Goal: Task Accomplishment & Management: Manage account settings

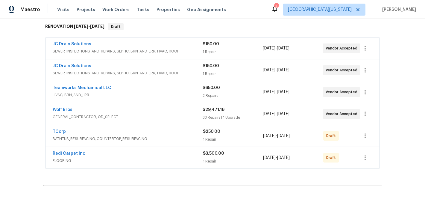
scroll to position [98, 0]
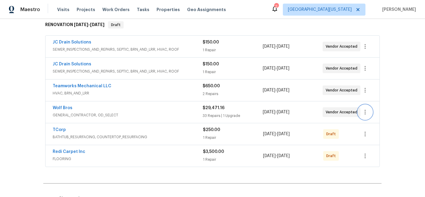
click at [363, 111] on icon "button" at bounding box center [365, 111] width 7 height 7
click at [363, 111] on li "Edit" at bounding box center [388, 112] width 65 height 10
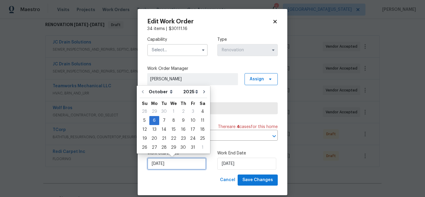
click at [173, 161] on input "10/6/2025" at bounding box center [176, 164] width 59 height 12
click at [200, 112] on div "4" at bounding box center [202, 111] width 9 height 8
type input "10/4/2025"
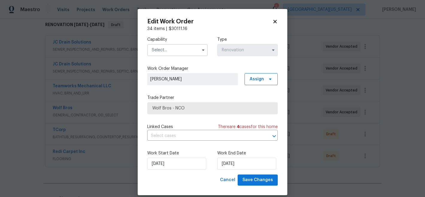
click at [203, 151] on label "Work Start Date" at bounding box center [177, 153] width 61 height 6
click at [175, 51] on input "text" at bounding box center [177, 50] width 61 height 12
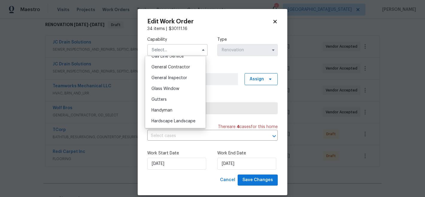
scroll to position [280, 0]
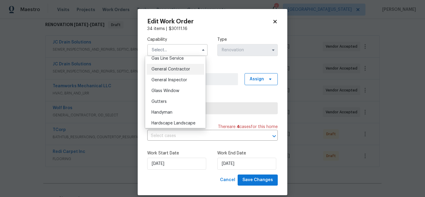
click at [178, 71] on span "General Contractor" at bounding box center [171, 69] width 39 height 4
type input "General Contractor"
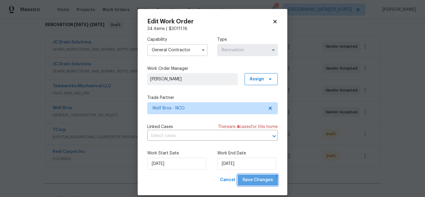
click at [254, 182] on span "Save Changes" at bounding box center [258, 179] width 31 height 7
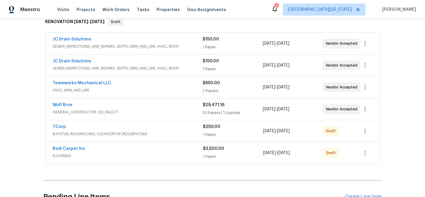
scroll to position [109, 0]
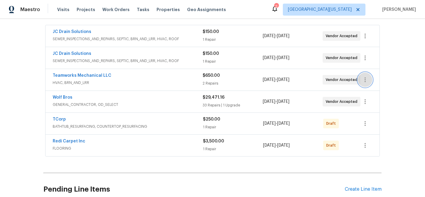
click at [365, 83] on button "button" at bounding box center [365, 79] width 14 height 14
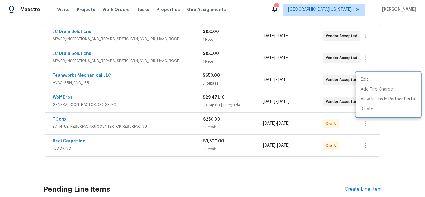
click at [390, 61] on div at bounding box center [212, 98] width 425 height 197
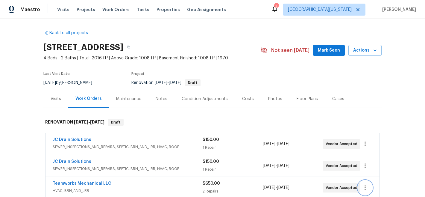
scroll to position [0, 0]
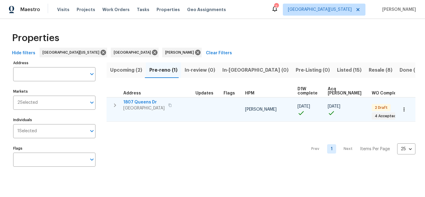
click at [402, 111] on icon "button" at bounding box center [404, 109] width 6 height 6
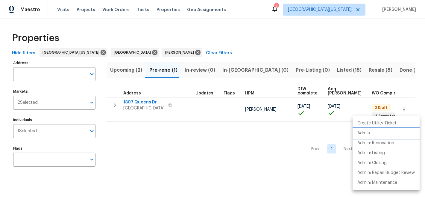
click at [360, 134] on p "Admin" at bounding box center [364, 133] width 13 height 6
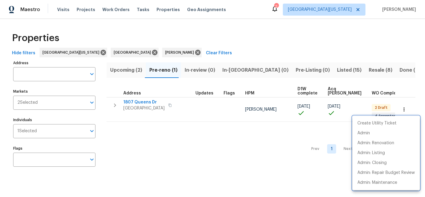
click at [78, 26] on div at bounding box center [212, 98] width 425 height 197
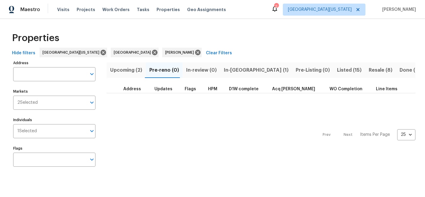
click at [225, 70] on span "In-reno (1)" at bounding box center [256, 70] width 65 height 8
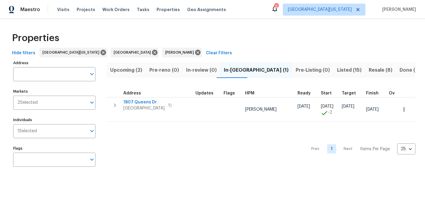
click at [224, 45] on div "Properties" at bounding box center [213, 37] width 406 height 19
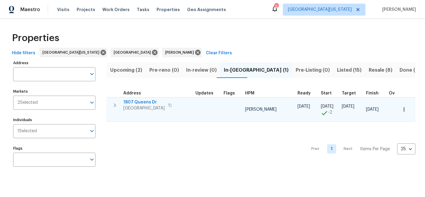
click at [143, 102] on span "1807 Queens Dr" at bounding box center [143, 102] width 41 height 6
click at [147, 99] on span "1807 Queens Dr" at bounding box center [143, 102] width 41 height 6
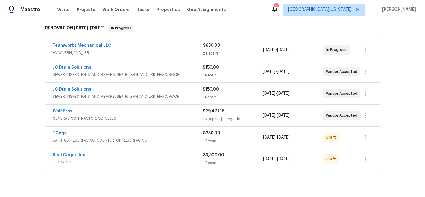
scroll to position [96, 0]
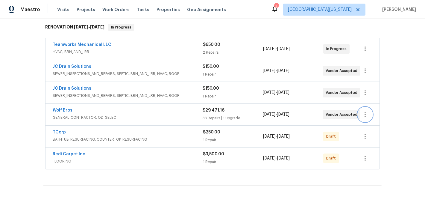
click at [365, 112] on icon "button" at bounding box center [365, 114] width 7 height 7
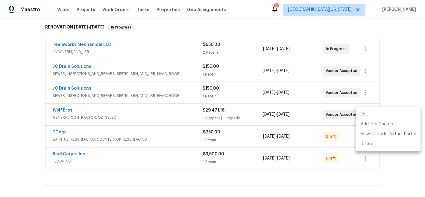
click at [366, 113] on li "Edit" at bounding box center [388, 114] width 65 height 10
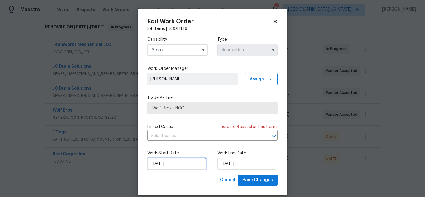
click at [183, 166] on input "[DATE]" at bounding box center [176, 164] width 59 height 12
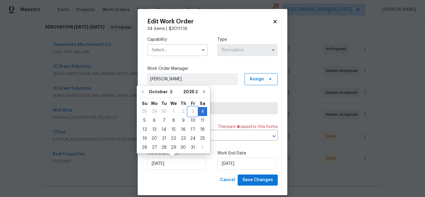
click at [192, 111] on div "3" at bounding box center [193, 111] width 10 height 8
click at [167, 162] on input "10/4/2025" at bounding box center [176, 164] width 59 height 12
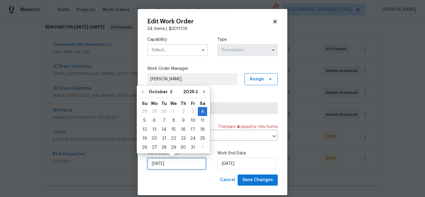
click at [159, 164] on input "10/4/2025" at bounding box center [176, 164] width 59 height 12
type input "10/4/2025"
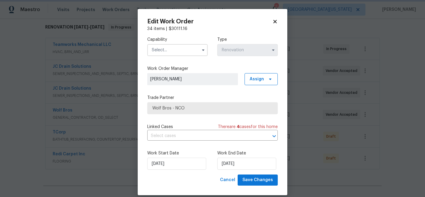
click at [200, 181] on div "Cancel Save Changes" at bounding box center [212, 179] width 131 height 11
click at [273, 22] on icon at bounding box center [275, 21] width 5 height 5
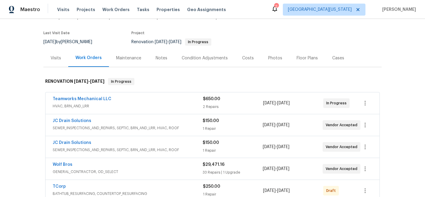
scroll to position [50, 0]
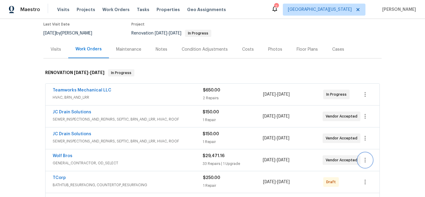
click at [365, 162] on icon "button" at bounding box center [365, 160] width 1 height 5
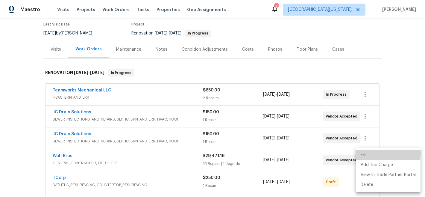
click at [365, 153] on li "Edit" at bounding box center [388, 155] width 65 height 10
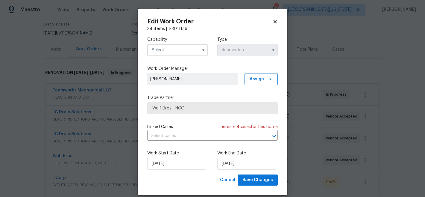
click at [270, 22] on h2 "Edit Work Order" at bounding box center [209, 22] width 125 height 6
click at [273, 20] on icon at bounding box center [275, 21] width 5 height 5
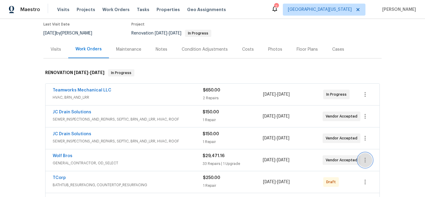
click at [367, 162] on icon "button" at bounding box center [365, 159] width 7 height 7
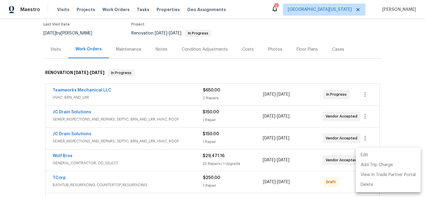
click at [367, 157] on li "Edit" at bounding box center [388, 155] width 65 height 10
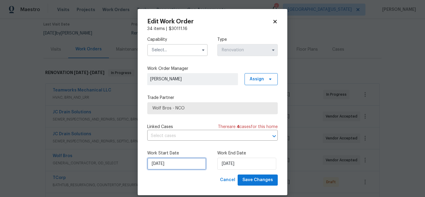
click at [185, 164] on input "10/4/2025" at bounding box center [176, 164] width 59 height 12
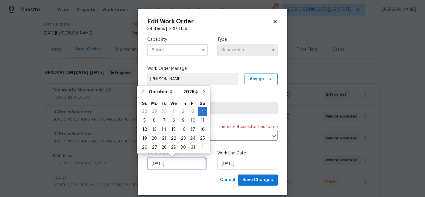
click at [158, 164] on input "10/4/2025" at bounding box center [176, 164] width 59 height 12
type input "[DATE]"
click at [225, 165] on input "10/12/2025" at bounding box center [246, 164] width 59 height 12
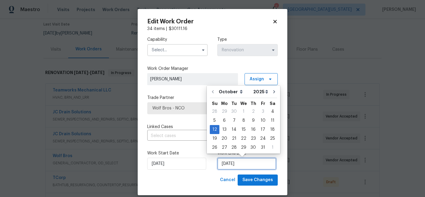
type input "[DATE]"
select select "10"
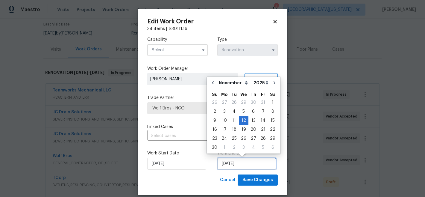
type input "[DATE]"
click at [182, 180] on div "Cancel Save Changes" at bounding box center [212, 179] width 131 height 11
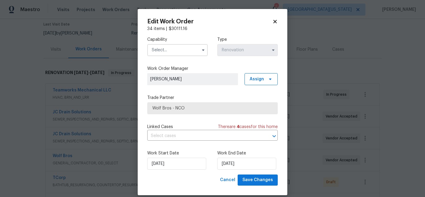
click at [185, 47] on input "text" at bounding box center [177, 50] width 61 height 12
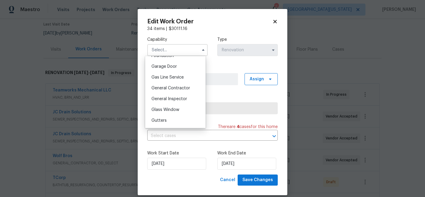
scroll to position [286, 0]
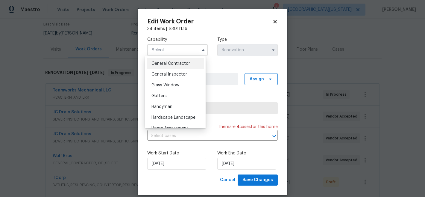
click at [186, 66] on span "General Contractor" at bounding box center [171, 63] width 39 height 4
type input "General Contractor"
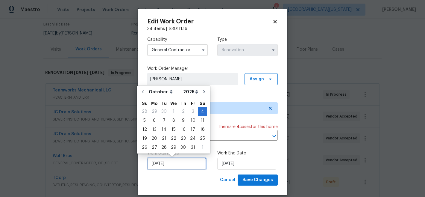
click at [174, 166] on input "[DATE]" at bounding box center [176, 164] width 59 height 12
click at [158, 164] on input "[DATE]" at bounding box center [176, 164] width 59 height 12
type input "10/4/2025"
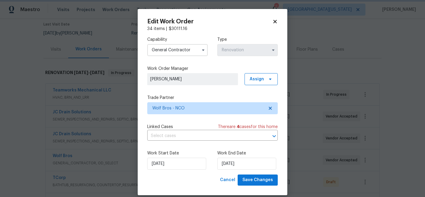
click at [200, 183] on div "Cancel Save Changes" at bounding box center [212, 179] width 131 height 11
click at [250, 179] on span "Save Changes" at bounding box center [258, 179] width 31 height 7
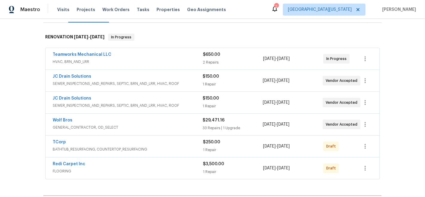
scroll to position [91, 0]
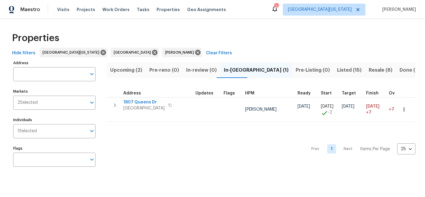
click at [334, 43] on div "Properties" at bounding box center [213, 37] width 406 height 19
click at [282, 37] on div "Properties" at bounding box center [213, 37] width 406 height 19
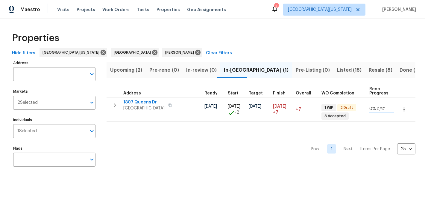
scroll to position [0, 99]
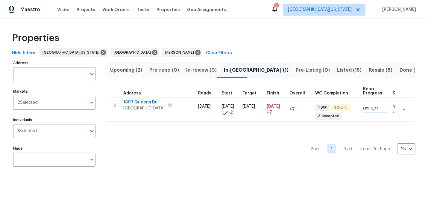
drag, startPoint x: 382, startPoint y: 135, endPoint x: 385, endPoint y: 136, distance: 3.5
click at [385, 136] on div "Prev 1 Next Items Per Page 25 25 ​" at bounding box center [261, 147] width 309 height 51
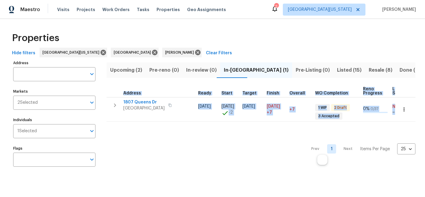
drag, startPoint x: 419, startPoint y: 125, endPoint x: 296, endPoint y: 126, distance: 123.7
click at [295, 126] on div "Properties Hide filters Northern Colorado Denver John Gonzalez Clear Filters Ad…" at bounding box center [212, 100] width 425 height 163
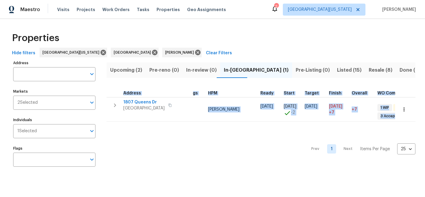
scroll to position [0, 0]
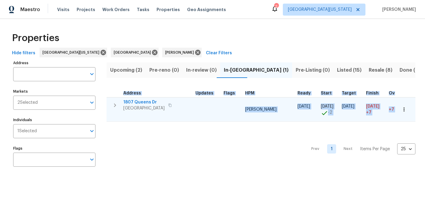
click at [141, 101] on span "1807 Queens Dr" at bounding box center [143, 102] width 41 height 6
click at [140, 100] on span "1807 Queens Dr" at bounding box center [143, 102] width 41 height 6
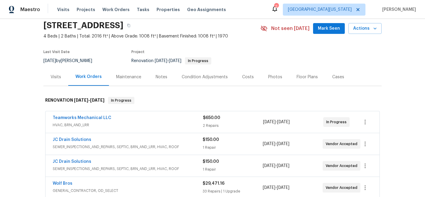
scroll to position [102, 0]
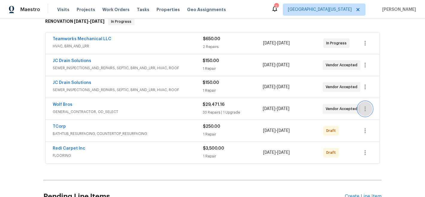
click at [364, 109] on icon "button" at bounding box center [365, 108] width 7 height 7
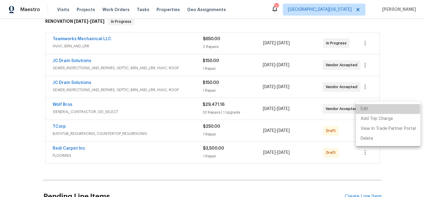
click at [364, 109] on li "Edit" at bounding box center [388, 109] width 65 height 10
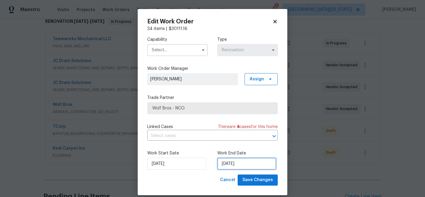
select select "10"
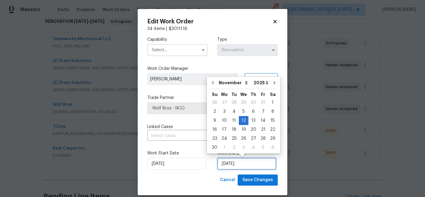
click at [239, 162] on input "11/12/2025" at bounding box center [246, 164] width 59 height 12
click at [241, 110] on div "5" at bounding box center [244, 111] width 10 height 8
type input "11/5/2025"
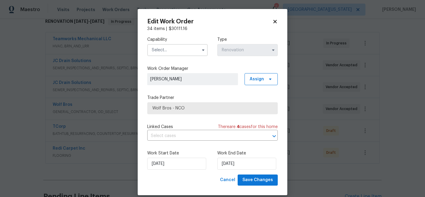
click at [187, 51] on input "text" at bounding box center [177, 50] width 61 height 12
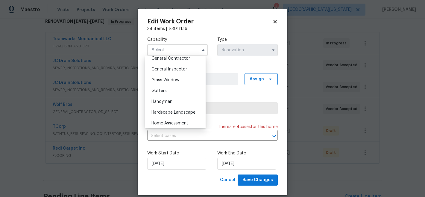
scroll to position [297, 0]
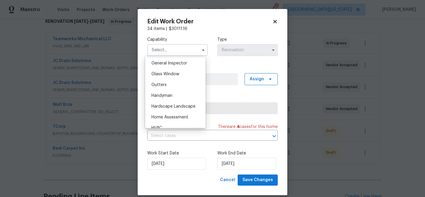
click at [180, 55] on span "General Contractor" at bounding box center [171, 52] width 39 height 4
type input "General Contractor"
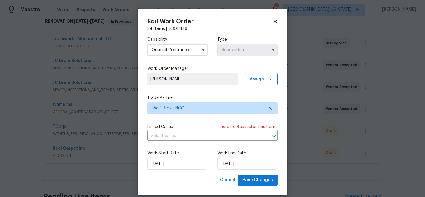
scroll to position [282, 0]
click at [258, 180] on span "Save Changes" at bounding box center [258, 179] width 31 height 7
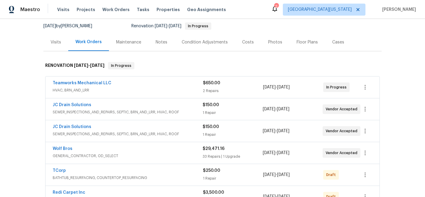
scroll to position [43, 0]
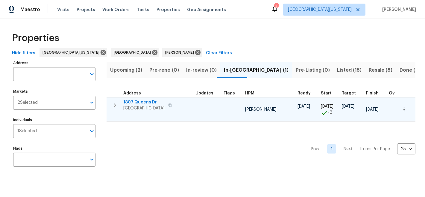
click at [147, 102] on span "1807 Queens Dr" at bounding box center [143, 102] width 41 height 6
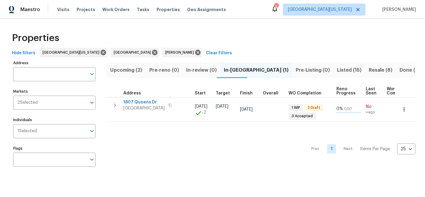
scroll to position [0, 202]
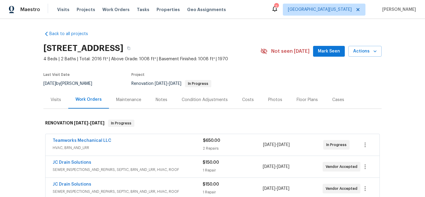
click at [327, 54] on span "Mark Seen" at bounding box center [329, 51] width 22 height 7
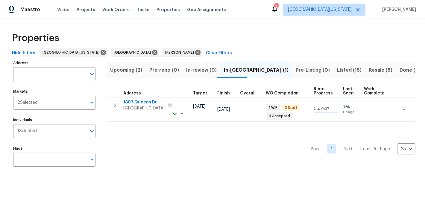
scroll to position [0, 102]
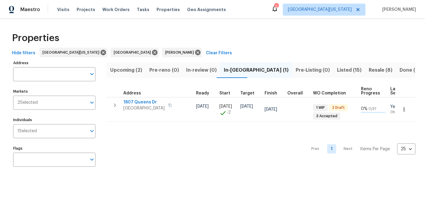
click at [293, 135] on div "Prev 1 Next Items Per Page 25 25 ​" at bounding box center [261, 147] width 309 height 51
drag, startPoint x: 293, startPoint y: 135, endPoint x: 97, endPoint y: 130, distance: 195.7
click at [97, 130] on div "Address Address Markets 2 Selected Markets Individuals 1 Selected Individuals F…" at bounding box center [213, 116] width 406 height 114
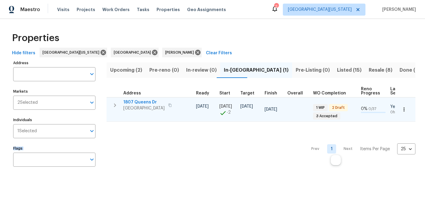
drag, startPoint x: 97, startPoint y: 130, endPoint x: 118, endPoint y: 121, distance: 22.5
click at [115, 122] on div "Address Address Markets 2 Selected Markets Individuals 1 Selected Individuals F…" at bounding box center [213, 116] width 406 height 114
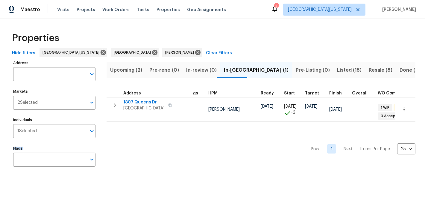
scroll to position [0, 0]
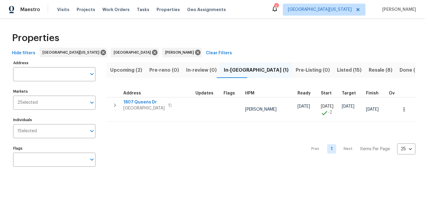
click at [198, 28] on div "Properties Hide filters Northern Colorado Denver John Gonzalez Clear Filters Ad…" at bounding box center [212, 100] width 425 height 163
click at [248, 43] on div "Properties" at bounding box center [213, 37] width 406 height 19
